Goal: Task Accomplishment & Management: Manage account settings

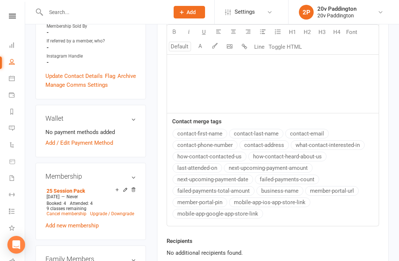
click at [17, 127] on link "Messages 2" at bounding box center [17, 129] width 17 height 17
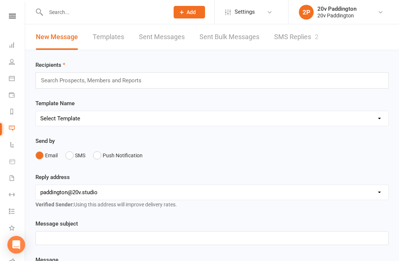
click at [288, 45] on link "SMS Replies 2" at bounding box center [296, 36] width 44 height 25
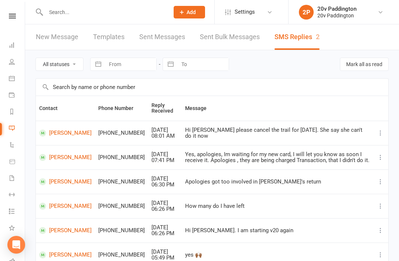
click at [68, 58] on select "All statuses Read only Unread only" at bounding box center [59, 64] width 47 height 13
select select "unread_only"
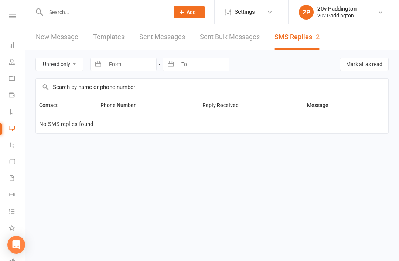
click at [6, 128] on li "Messages 2" at bounding box center [12, 129] width 25 height 17
click at [307, 41] on link "SMS Replies 2" at bounding box center [296, 36] width 45 height 25
click at [45, 69] on select "All statuses Read only Unread only" at bounding box center [59, 64] width 47 height 13
select select
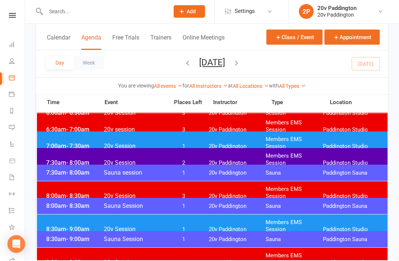
click at [265, 144] on span "20v Paddington" at bounding box center [237, 147] width 57 height 7
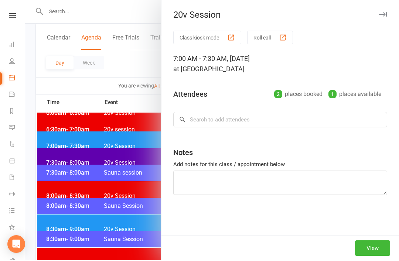
scroll to position [62, 0]
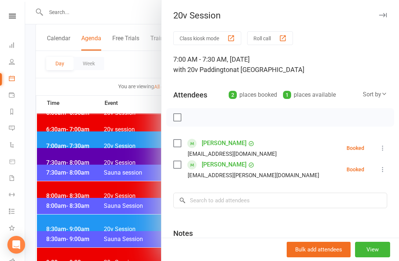
click at [382, 151] on icon at bounding box center [382, 147] width 7 height 7
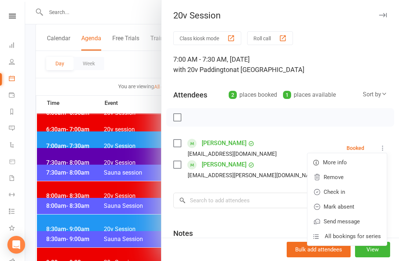
click at [357, 191] on link "Check in" at bounding box center [346, 192] width 79 height 15
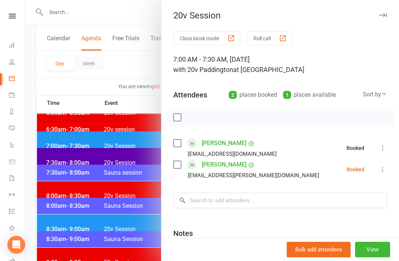
click at [386, 171] on icon at bounding box center [382, 169] width 7 height 7
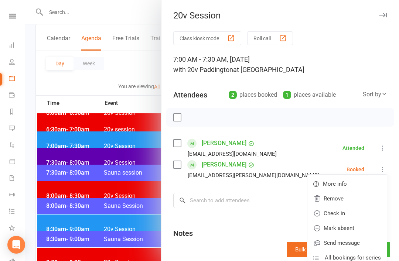
click at [358, 217] on link "Check in" at bounding box center [346, 213] width 79 height 15
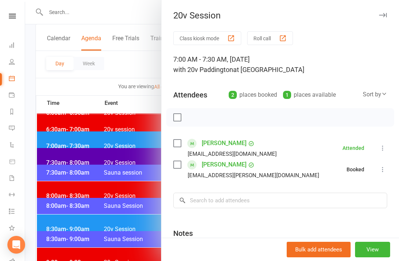
click at [130, 230] on div at bounding box center [211, 130] width 373 height 261
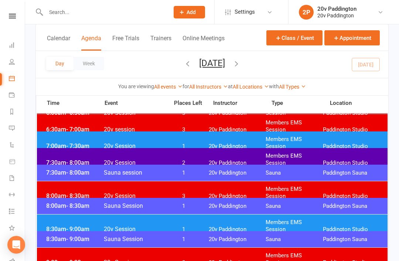
click at [202, 159] on span "2" at bounding box center [183, 162] width 39 height 7
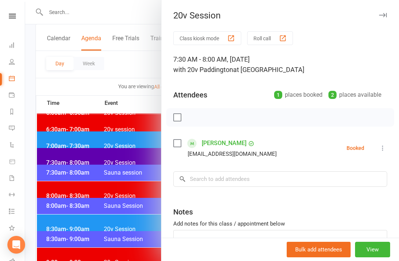
click at [386, 145] on icon at bounding box center [382, 147] width 7 height 7
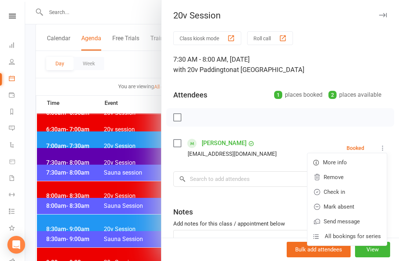
click at [350, 190] on link "Check in" at bounding box center [346, 192] width 79 height 15
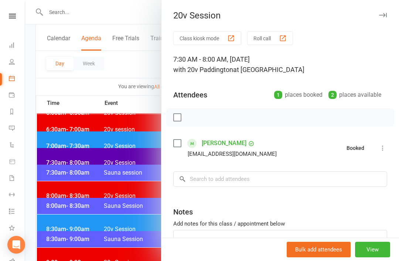
click at [137, 231] on div at bounding box center [211, 130] width 373 height 261
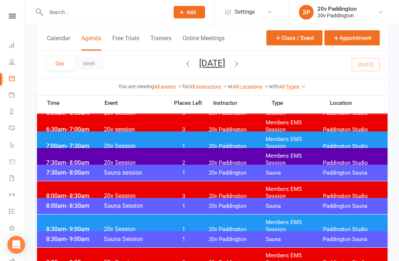
click at [214, 226] on span "20v Paddington" at bounding box center [237, 229] width 57 height 7
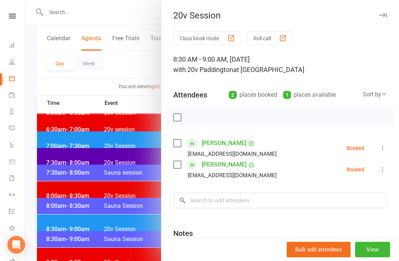
click at [378, 147] on button at bounding box center [382, 148] width 9 height 9
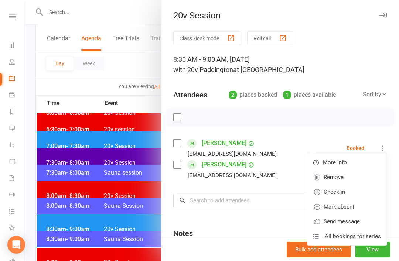
click at [357, 196] on link "Check in" at bounding box center [346, 192] width 79 height 15
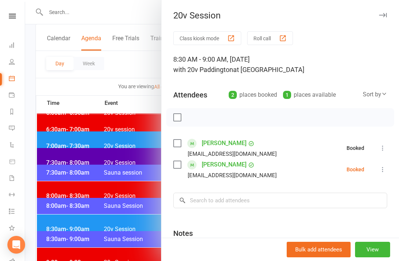
click at [383, 173] on icon at bounding box center [382, 169] width 7 height 7
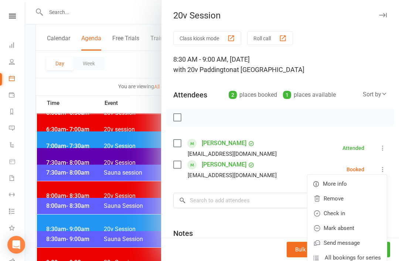
click at [362, 210] on link "Check in" at bounding box center [346, 213] width 79 height 15
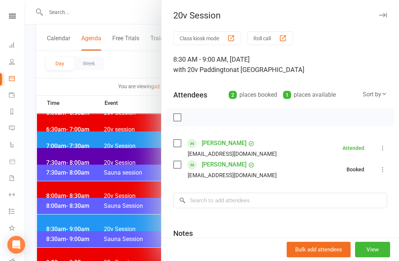
click at [139, 240] on div at bounding box center [211, 130] width 373 height 261
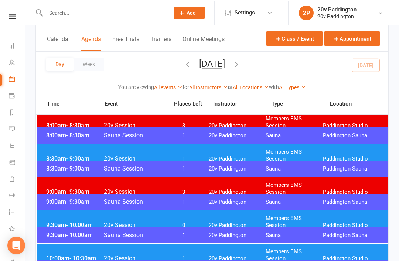
click at [231, 221] on span "20v Paddington" at bounding box center [237, 224] width 57 height 7
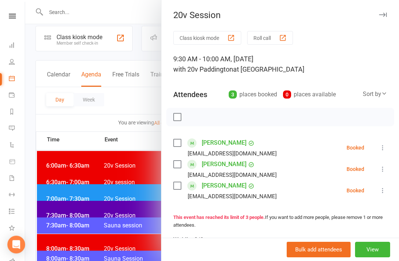
scroll to position [0, 0]
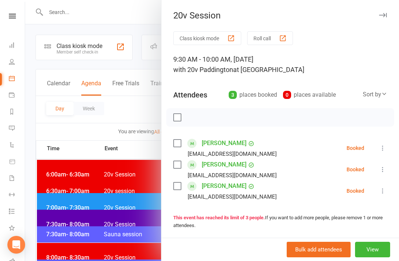
click at [131, 84] on div at bounding box center [211, 130] width 373 height 261
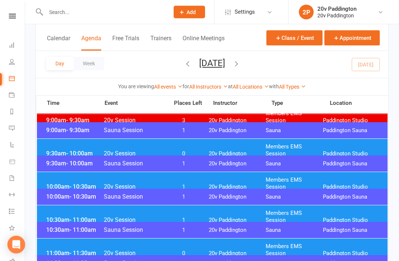
scroll to position [203, 0]
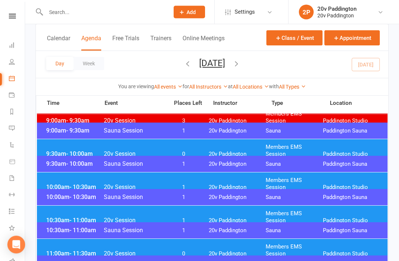
click at [228, 186] on div "10:00am - 10:30am 20v Session 1 20v Paddington Members EMS Session Paddington S…" at bounding box center [212, 184] width 350 height 23
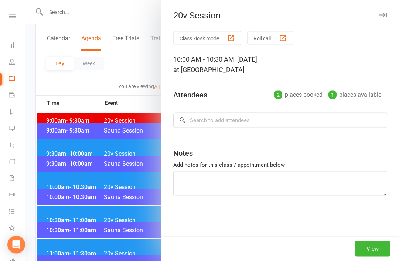
scroll to position [203, 0]
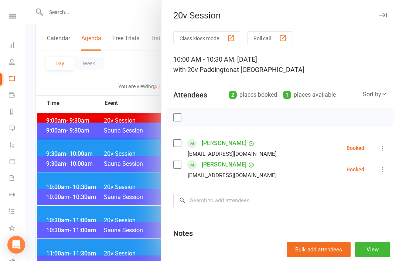
click at [141, 235] on div at bounding box center [211, 130] width 373 height 261
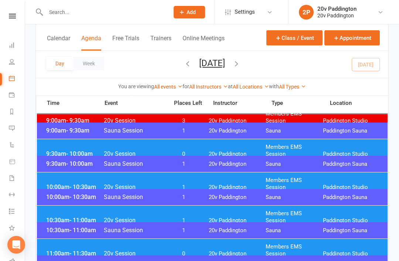
click at [204, 214] on div "10:30am - 11:00am 20v Session 1 20v Paddington Members EMS Session Paddington S…" at bounding box center [212, 217] width 350 height 23
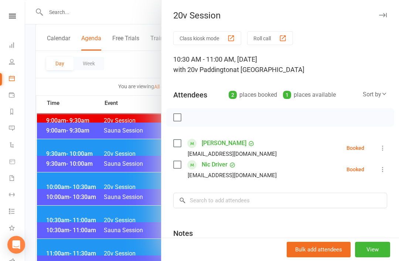
click at [149, 234] on div at bounding box center [211, 130] width 373 height 261
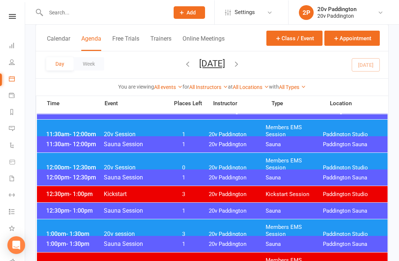
click at [233, 189] on div "12:30pm - 1:00pm Kickstart 3 20v Paddington Kickstart Session Paddington Studio" at bounding box center [212, 194] width 350 height 16
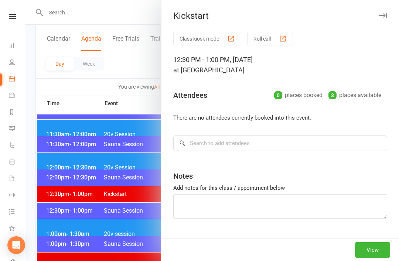
scroll to position [356, 0]
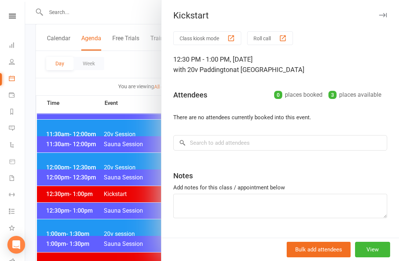
click at [131, 258] on div at bounding box center [211, 130] width 373 height 261
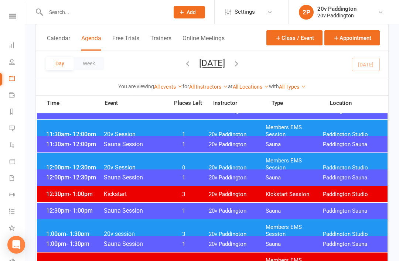
click at [220, 200] on div "12:30pm - 1:00pm Kickstart 3 20v Paddington Kickstart Session Paddington Studio" at bounding box center [212, 194] width 350 height 16
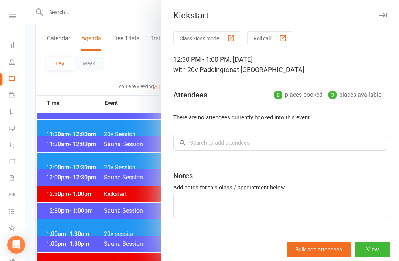
click at [142, 254] on div at bounding box center [211, 130] width 373 height 261
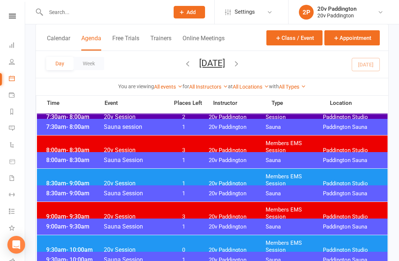
scroll to position [0, 0]
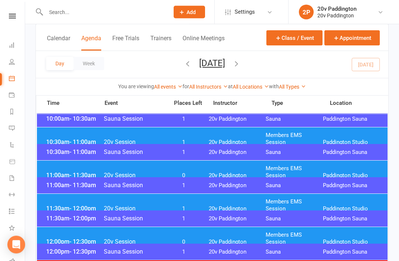
scroll to position [281, 0]
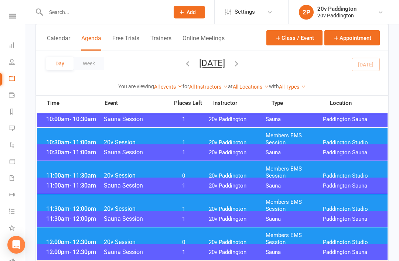
click at [269, 235] on span "Members EMS Session" at bounding box center [293, 239] width 57 height 14
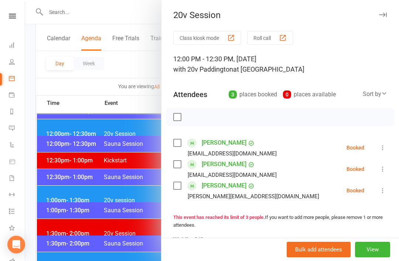
click at [148, 241] on div at bounding box center [211, 130] width 373 height 261
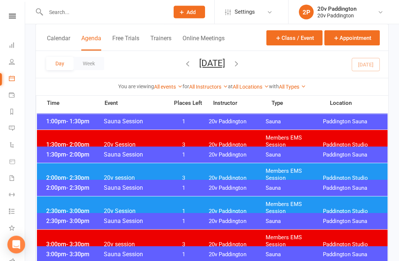
scroll to position [478, 0]
click at [254, 208] on span "20v Paddington" at bounding box center [237, 211] width 57 height 7
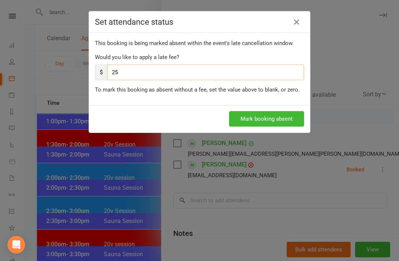
click at [252, 75] on input "25" at bounding box center [205, 73] width 197 height 16
type input "2"
type input "0"
click at [284, 115] on button "Mark booking absent" at bounding box center [266, 119] width 75 height 16
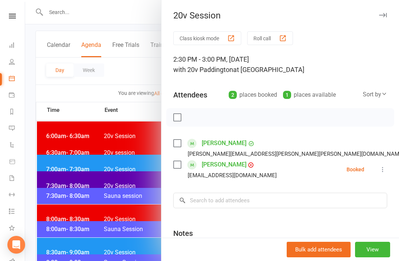
scroll to position [38, 0]
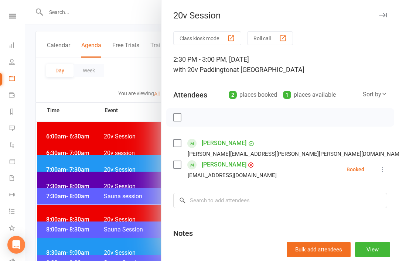
click at [105, 131] on div at bounding box center [211, 130] width 373 height 261
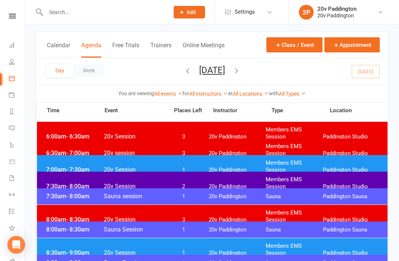
click at [220, 69] on button "Saturday, Oct 11, 2025" at bounding box center [212, 70] width 26 height 10
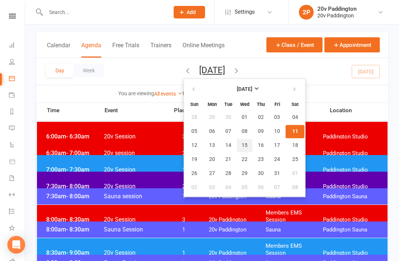
click at [237, 144] on button "15" at bounding box center [245, 145] width 16 height 13
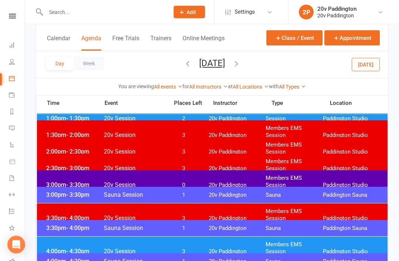
click at [316, 177] on span "Members EMS Session" at bounding box center [293, 182] width 57 height 14
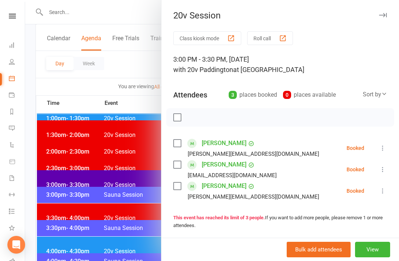
click at [112, 261] on div at bounding box center [211, 130] width 373 height 261
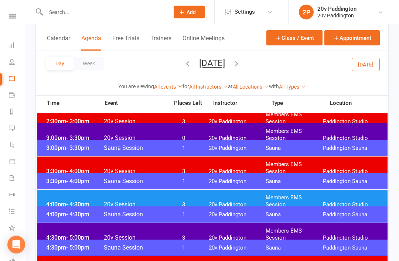
scroll to position [534, 0]
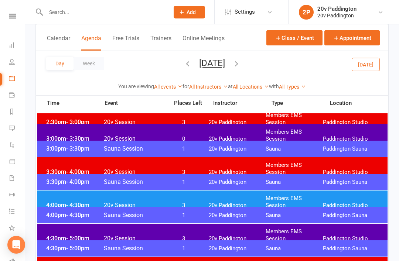
click at [205, 228] on div "4:30pm - 5:00pm 20v Session 3 20v Paddington Members EMS Session Paddington Stu…" at bounding box center [212, 235] width 350 height 23
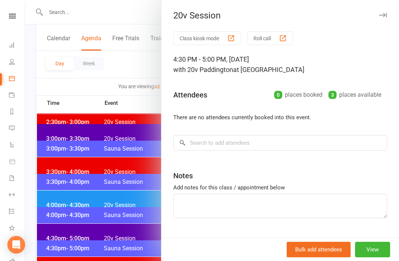
click at [135, 253] on div at bounding box center [211, 130] width 373 height 261
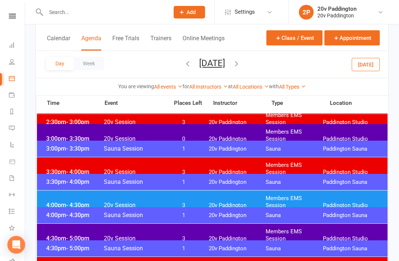
click at [190, 240] on div "4:30pm - 5:00pm 20v Session 3 20v Paddington Members EMS Session Paddington Stu…" at bounding box center [212, 235] width 350 height 23
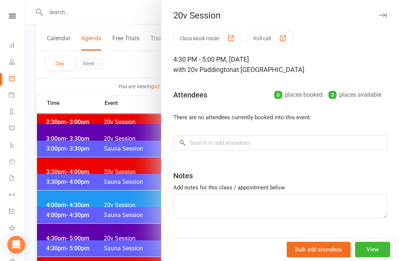
click at [116, 256] on div at bounding box center [211, 130] width 373 height 261
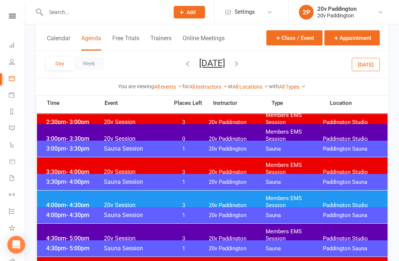
click at [170, 235] on span "3" at bounding box center [183, 238] width 39 height 7
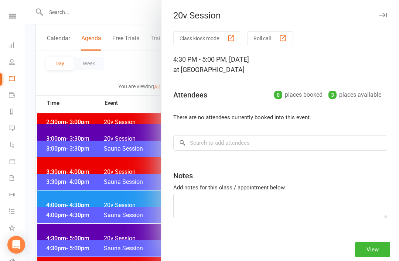
click at [372, 257] on button "View" at bounding box center [372, 250] width 35 height 16
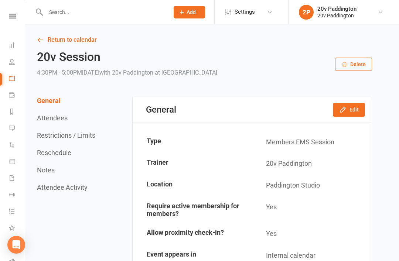
click at [356, 108] on button "Edit" at bounding box center [349, 109] width 32 height 13
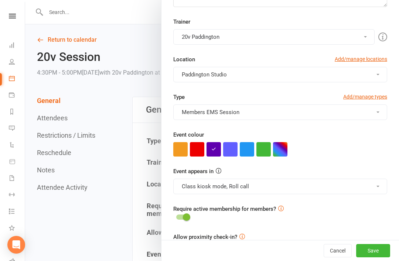
scroll to position [144, 0]
click at [247, 147] on button "button" at bounding box center [247, 149] width 14 height 14
click at [386, 257] on button "Save" at bounding box center [373, 250] width 34 height 13
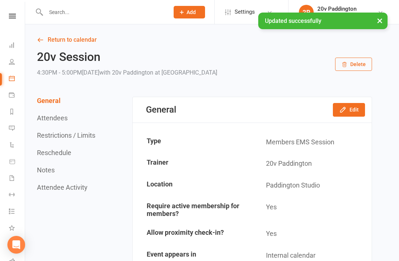
click at [68, 42] on link "Return to calendar" at bounding box center [204, 40] width 335 height 10
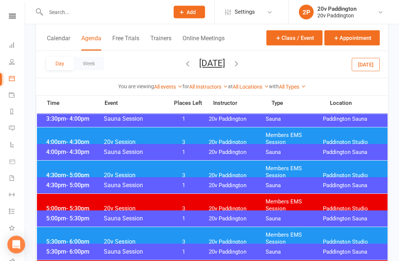
scroll to position [597, 0]
click at [304, 132] on span "Members EMS Session" at bounding box center [293, 139] width 57 height 14
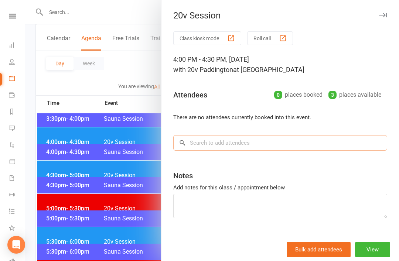
click at [307, 149] on input "search" at bounding box center [280, 143] width 214 height 16
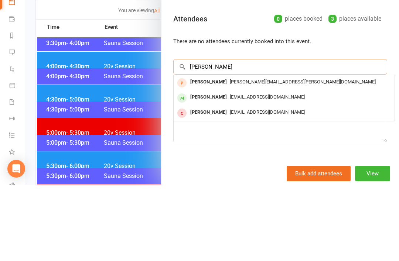
type input "[PERSON_NAME]"
click at [279, 170] on span "[EMAIL_ADDRESS][DOMAIN_NAME]" at bounding box center [267, 173] width 75 height 6
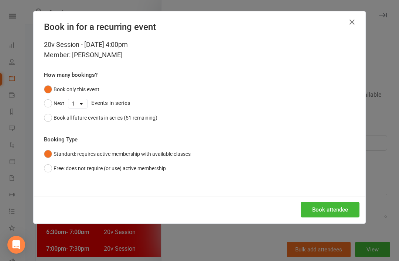
click at [339, 203] on button "Book attendee" at bounding box center [329, 210] width 59 height 16
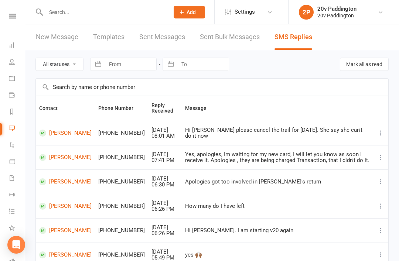
click at [155, 0] on div at bounding box center [99, 12] width 128 height 24
click at [134, 16] on input "text" at bounding box center [104, 12] width 120 height 10
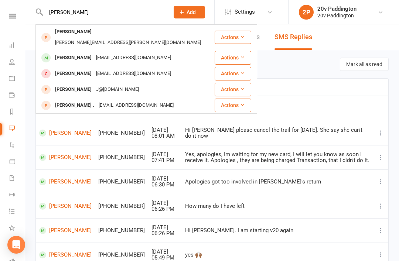
type input "[PERSON_NAME]"
click at [114, 52] on div "[EMAIL_ADDRESS][DOMAIN_NAME]" at bounding box center [133, 57] width 79 height 11
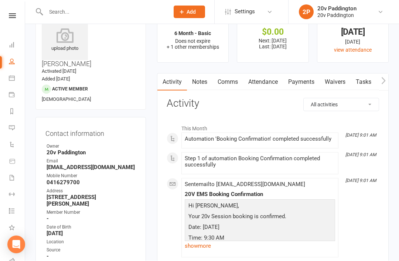
click at [202, 83] on link "Notes" at bounding box center [199, 82] width 25 height 17
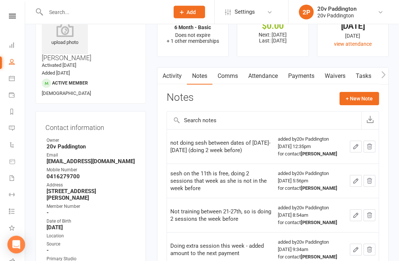
click at [270, 76] on link "Attendance" at bounding box center [263, 76] width 40 height 17
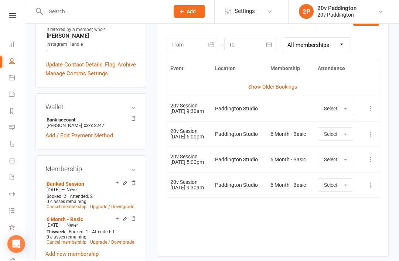
click at [268, 87] on link "Show Older Bookings" at bounding box center [272, 88] width 49 height 6
